Goal: Transaction & Acquisition: Purchase product/service

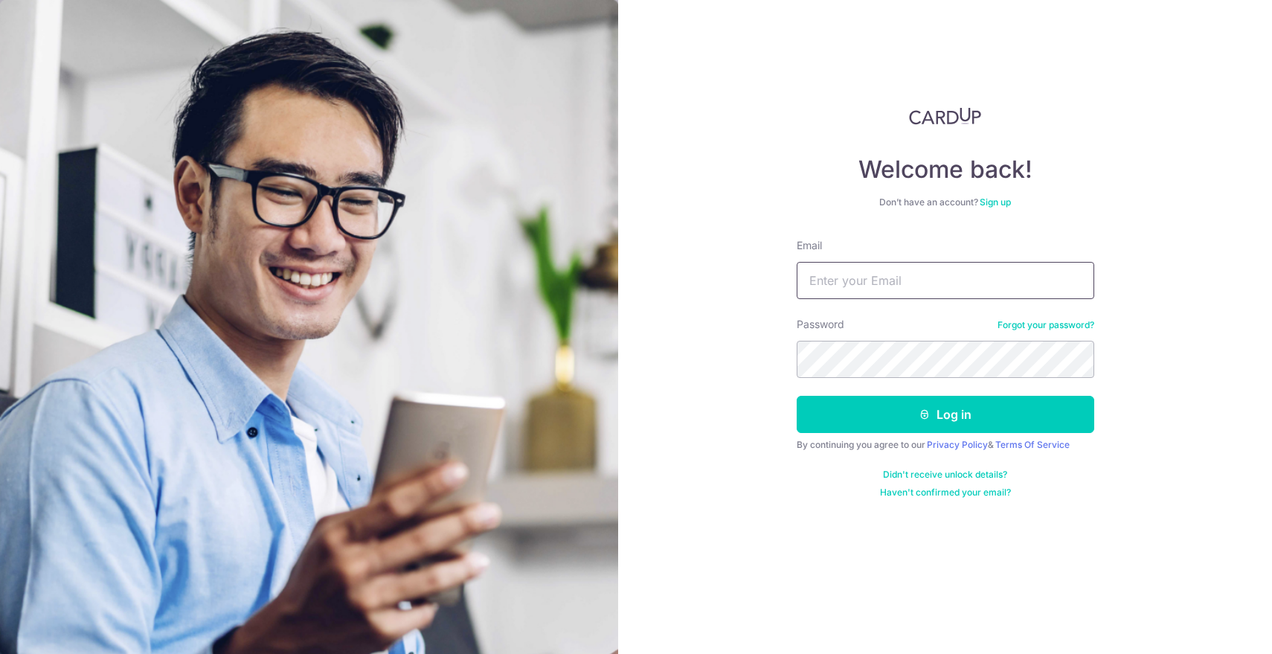
click at [846, 266] on input "Email" at bounding box center [946, 280] width 298 height 37
type input "kneth14@gmail.com"
click at [797, 396] on button "Log in" at bounding box center [946, 414] width 298 height 37
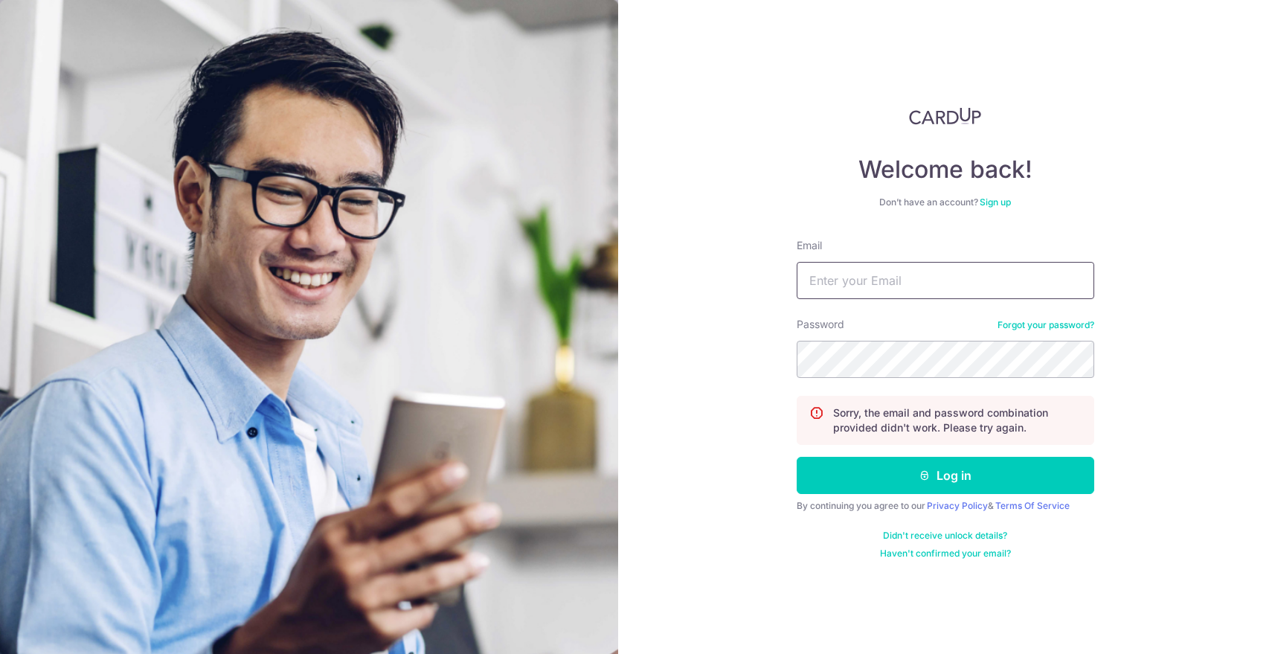
click at [827, 284] on input "Email" at bounding box center [946, 280] width 298 height 37
type input "[EMAIL_ADDRESS][DOMAIN_NAME]"
click at [797, 457] on button "Log in" at bounding box center [946, 475] width 298 height 37
click at [875, 275] on input "Email" at bounding box center [946, 280] width 298 height 37
type input "kneth14@gmail.com"
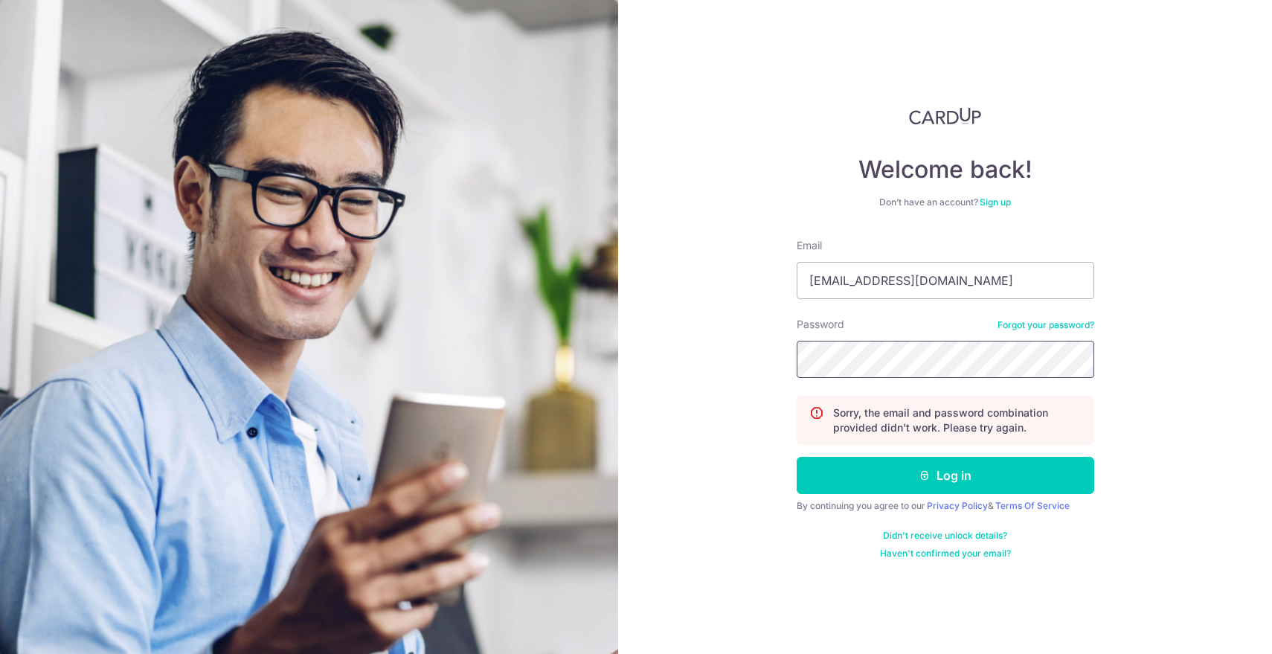
click at [797, 457] on button "Log in" at bounding box center [946, 475] width 298 height 37
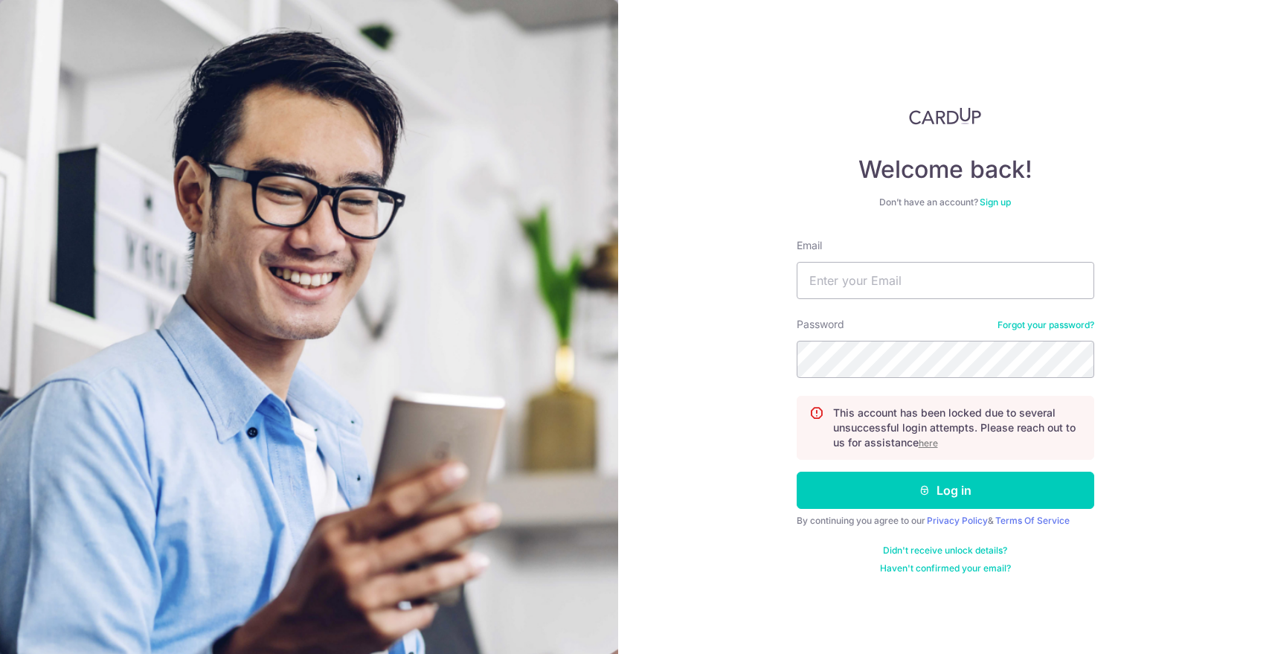
click at [1074, 321] on link "Forgot your password?" at bounding box center [1045, 325] width 97 height 12
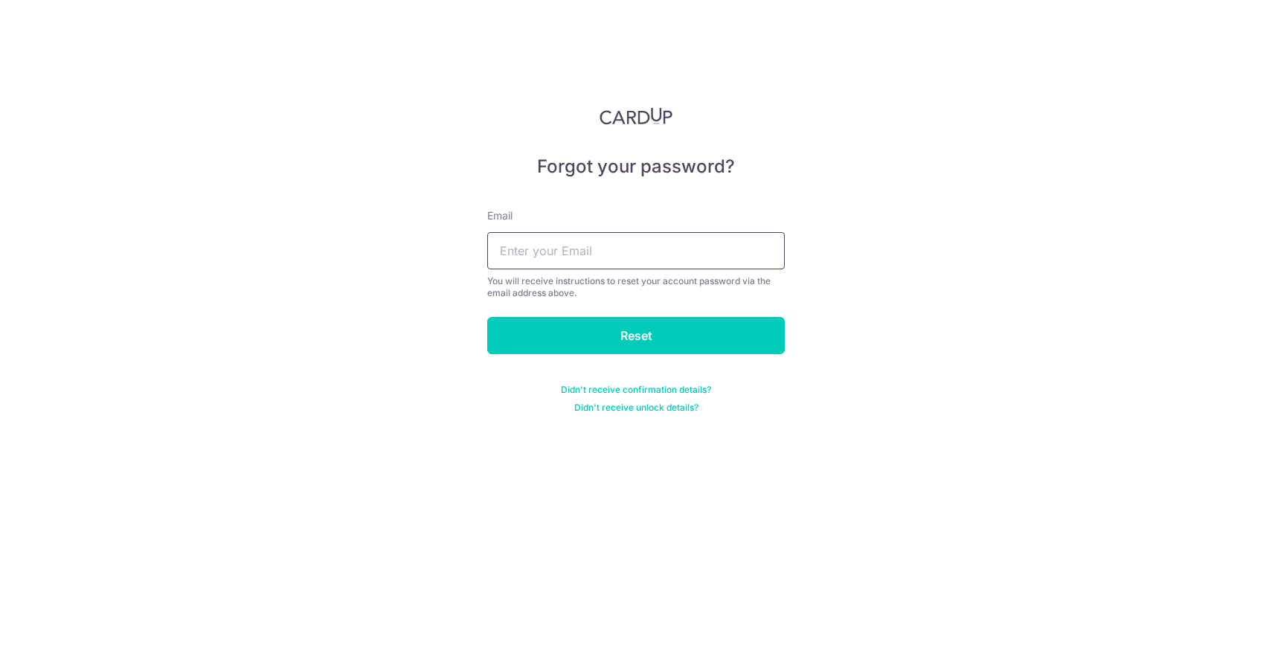
click at [666, 232] on input "text" at bounding box center [636, 250] width 298 height 37
type input "[EMAIL_ADDRESS][DOMAIN_NAME]"
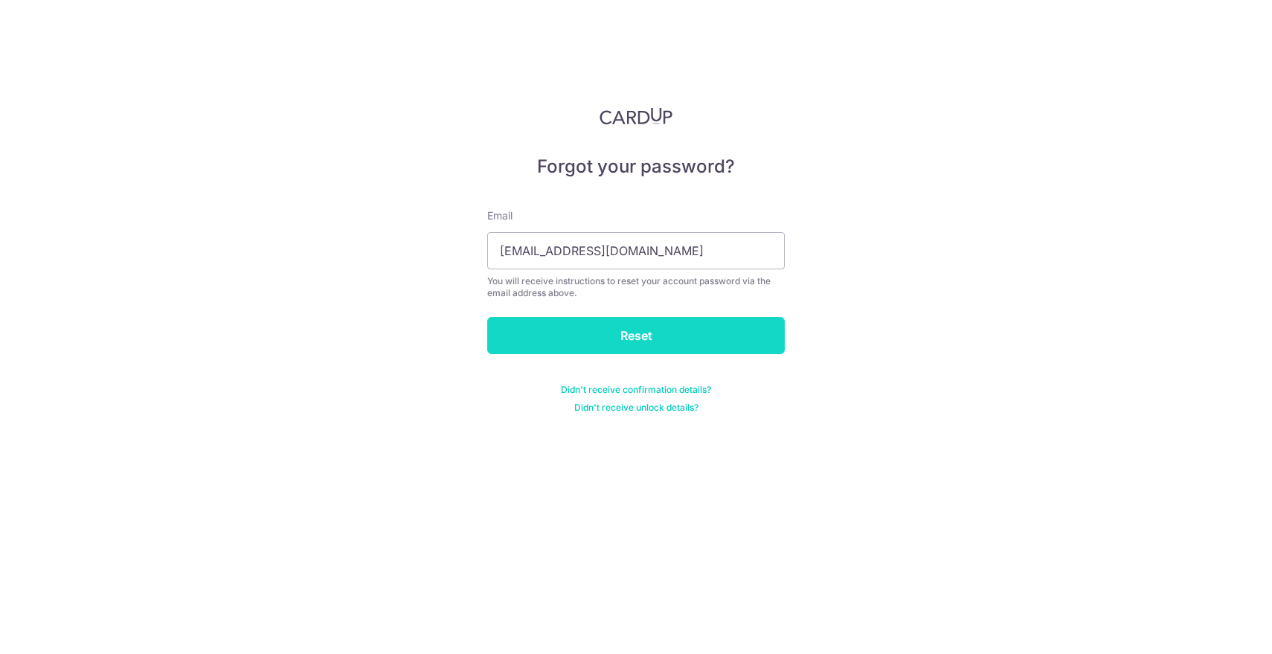
click at [611, 329] on input "Reset" at bounding box center [636, 335] width 298 height 37
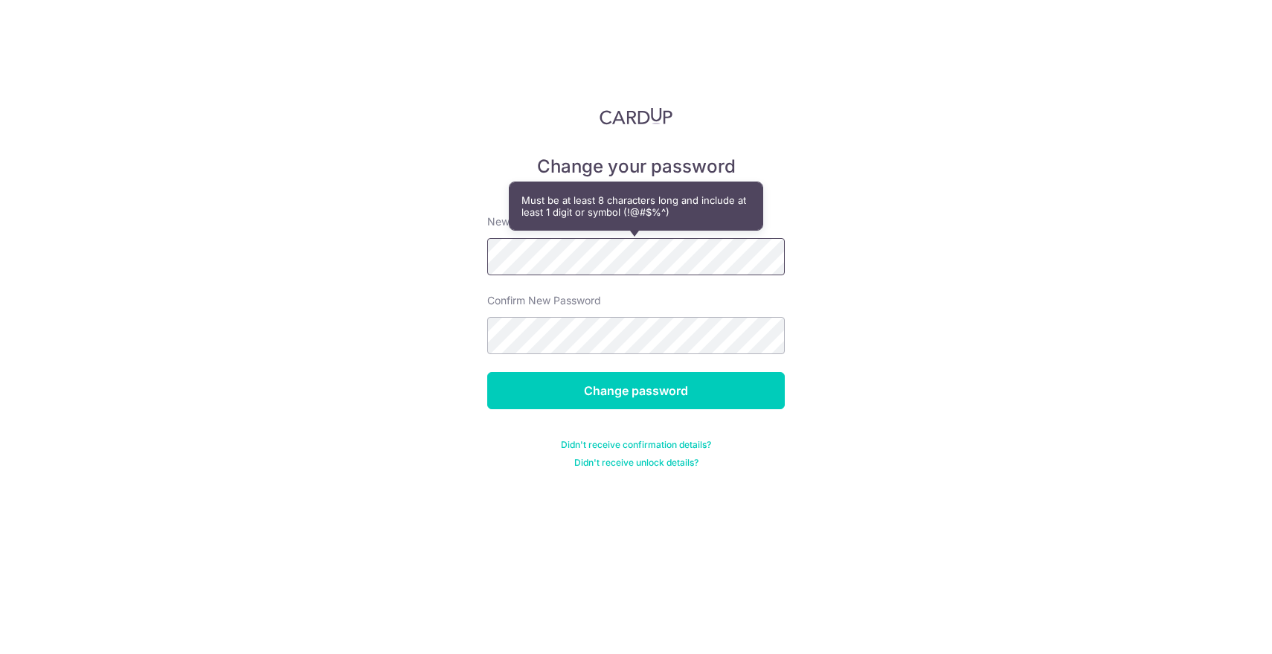
click at [487, 372] on input "Change password" at bounding box center [636, 390] width 298 height 37
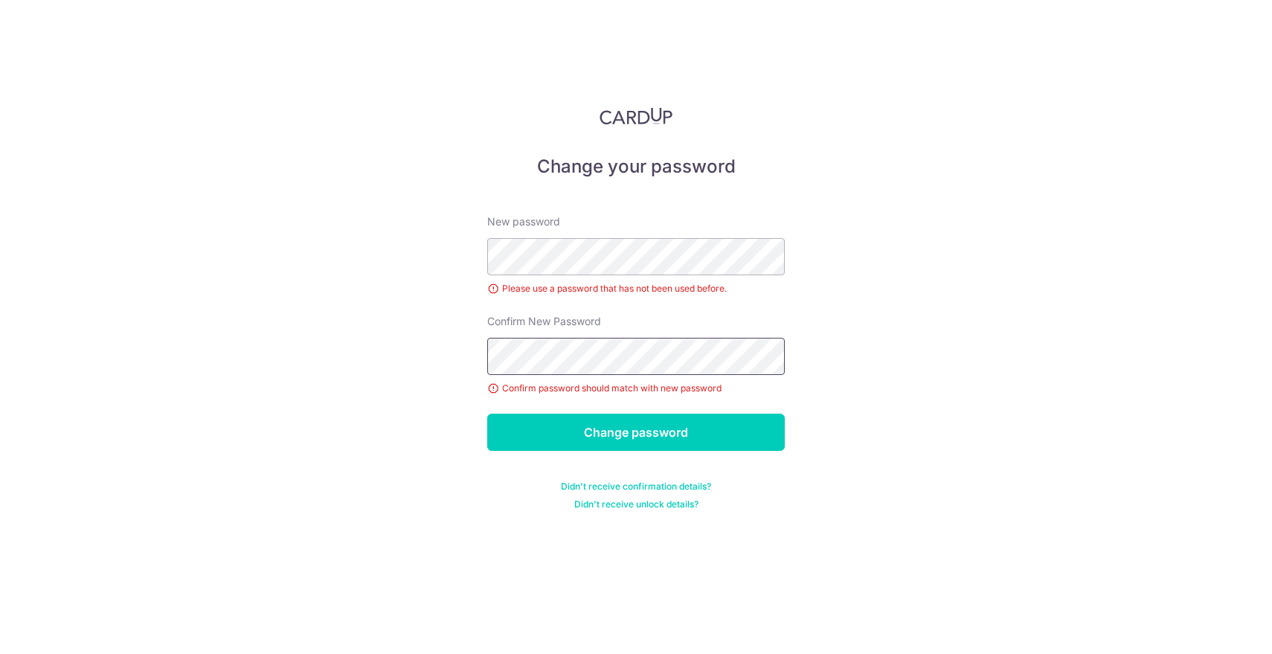
click at [487, 414] on input "Change password" at bounding box center [636, 432] width 298 height 37
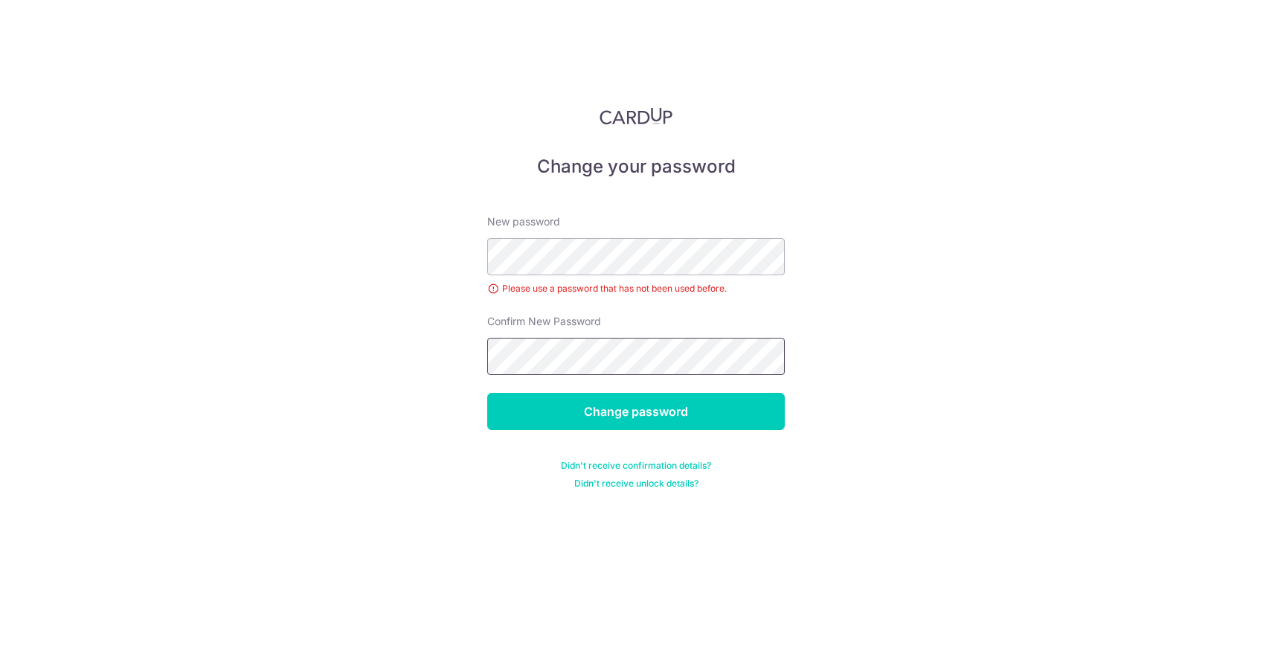
click at [487, 393] on input "Change password" at bounding box center [636, 411] width 298 height 37
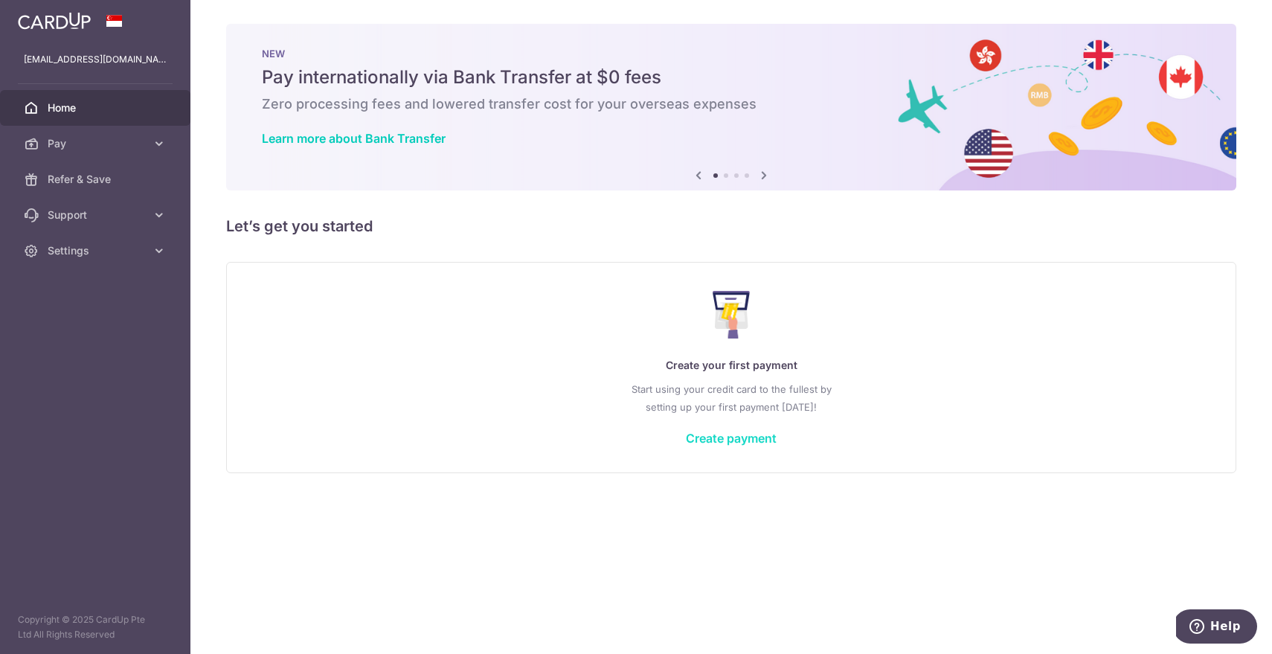
click at [736, 440] on link "Create payment" at bounding box center [731, 438] width 91 height 15
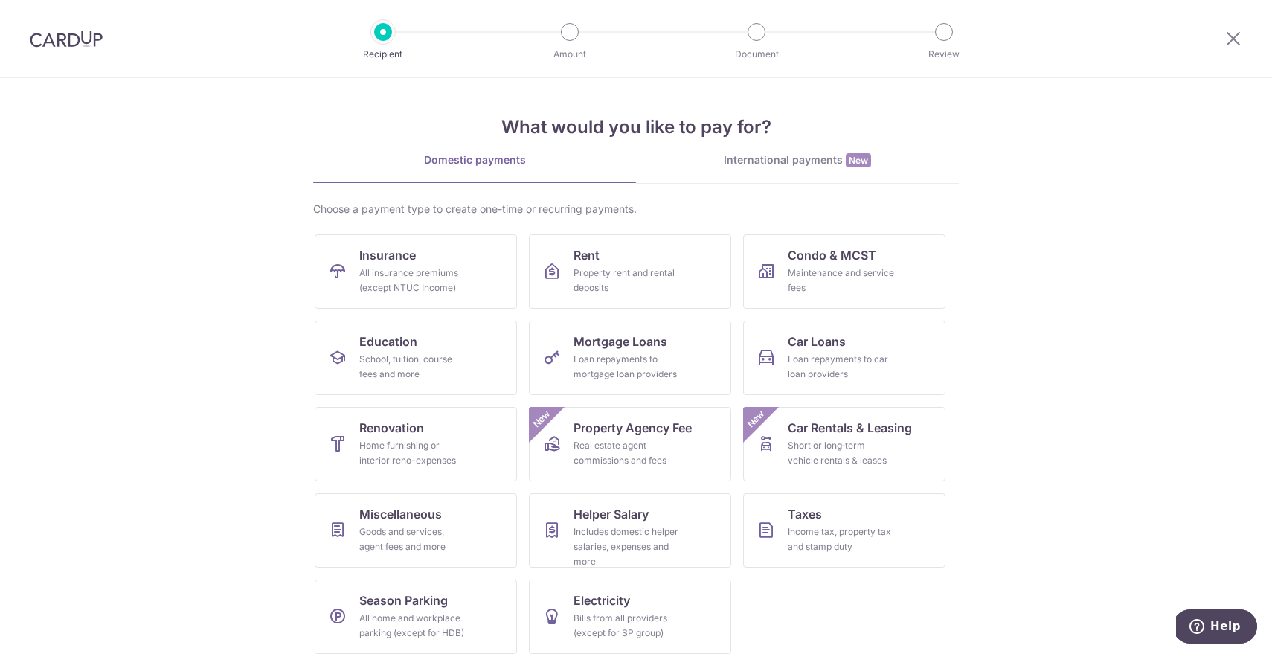
scroll to position [12, 0]
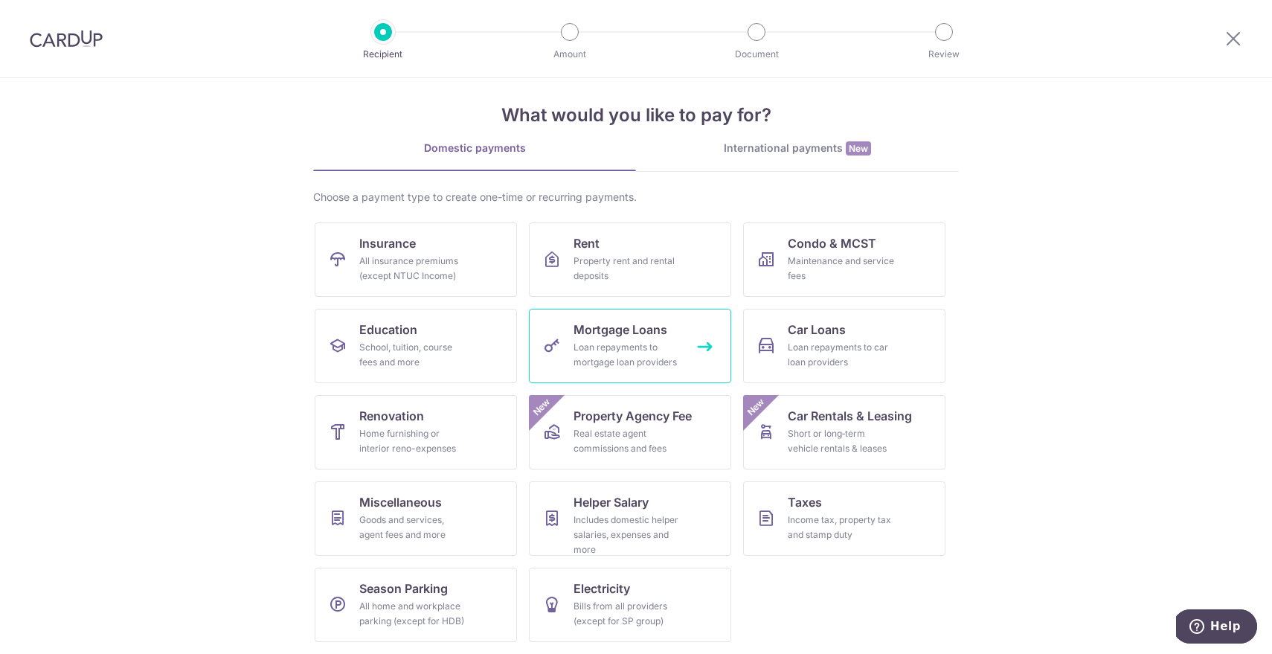
click at [649, 338] on link "Mortgage Loans Loan repayments to mortgage loan providers" at bounding box center [630, 346] width 202 height 74
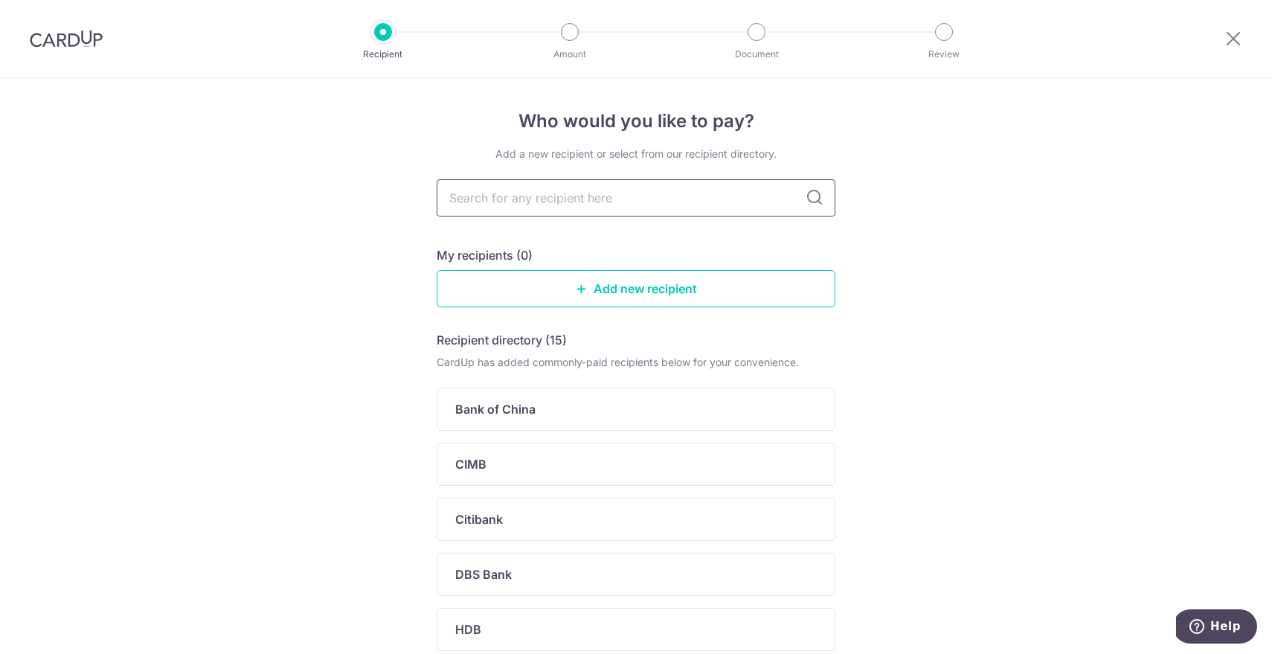
click at [754, 209] on input "text" at bounding box center [636, 197] width 399 height 37
click at [634, 287] on link "Add new recipient" at bounding box center [636, 288] width 399 height 37
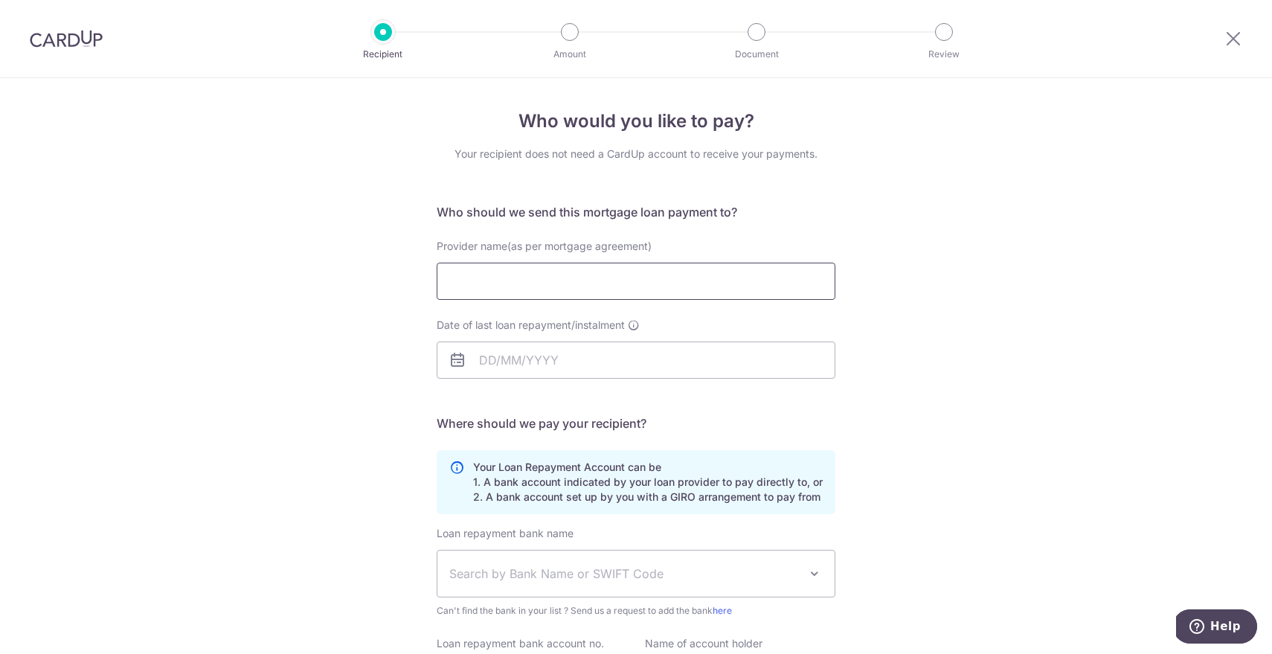
click at [614, 283] on input "Provider name(as per mortgage agreement)" at bounding box center [636, 281] width 399 height 37
type input "OCBC"
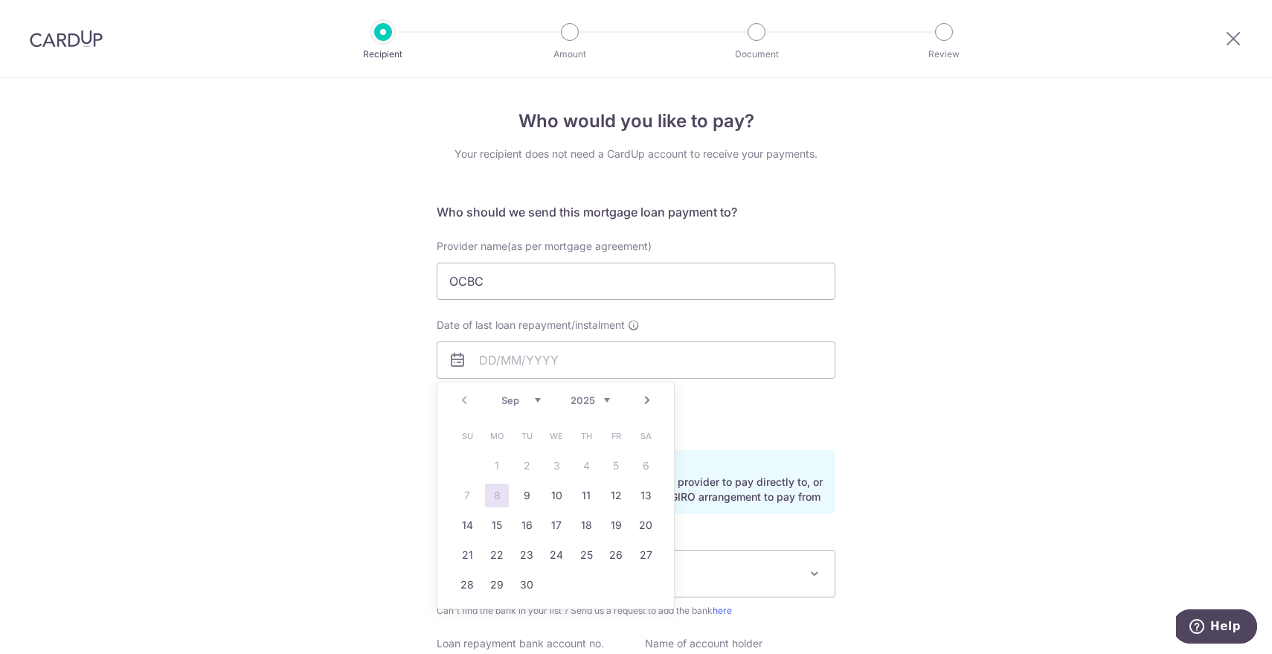
click at [974, 292] on div "Who would you like to pay? Your recipient does not need a CardUp account to rec…" at bounding box center [636, 447] width 1272 height 738
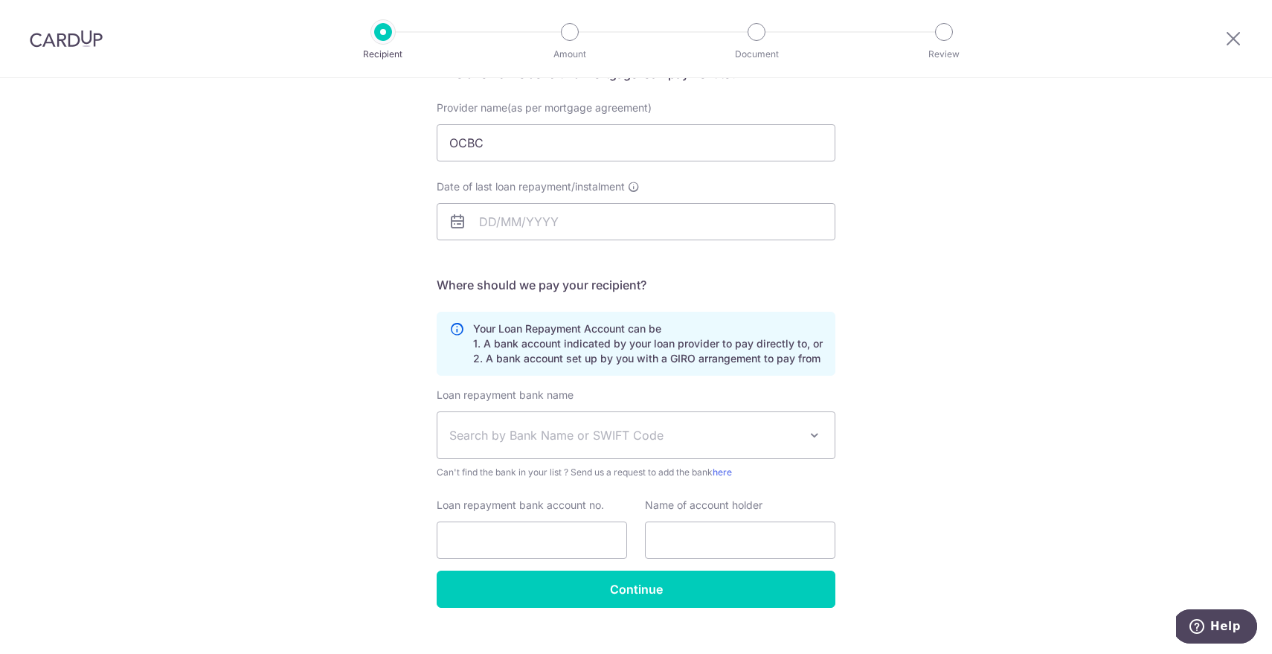
scroll to position [141, 0]
